Goal: Obtain resource: Download file/media

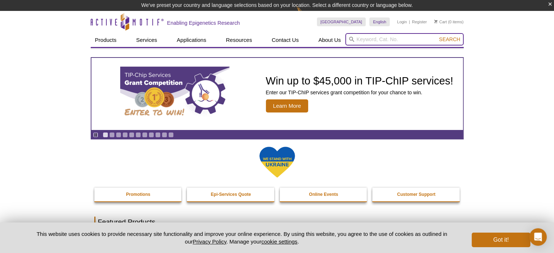
click at [368, 38] on input "search" at bounding box center [404, 39] width 118 height 12
paste input "58002"
type input "58002"
click at [450, 39] on span "Search" at bounding box center [449, 39] width 21 height 6
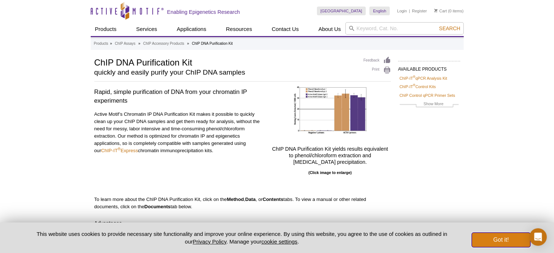
click at [508, 241] on button "Got it!" at bounding box center [500, 240] width 58 height 15
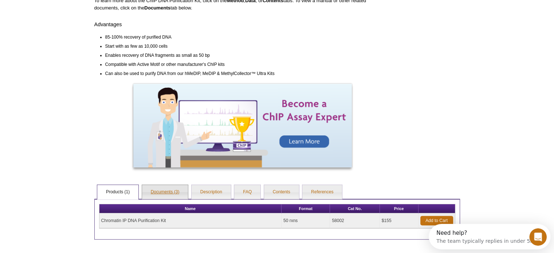
click at [149, 196] on link "Documents (3)" at bounding box center [165, 192] width 46 height 15
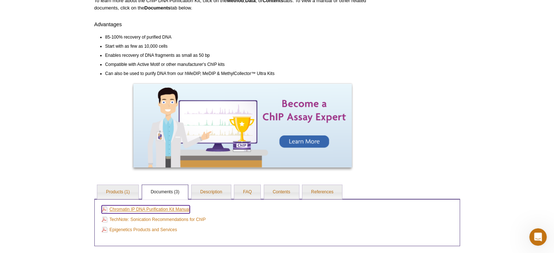
click at [180, 209] on link "Chromatin IP DNA Purification Kit Manual" at bounding box center [146, 209] width 88 height 8
